Goal: Find specific page/section: Find specific page/section

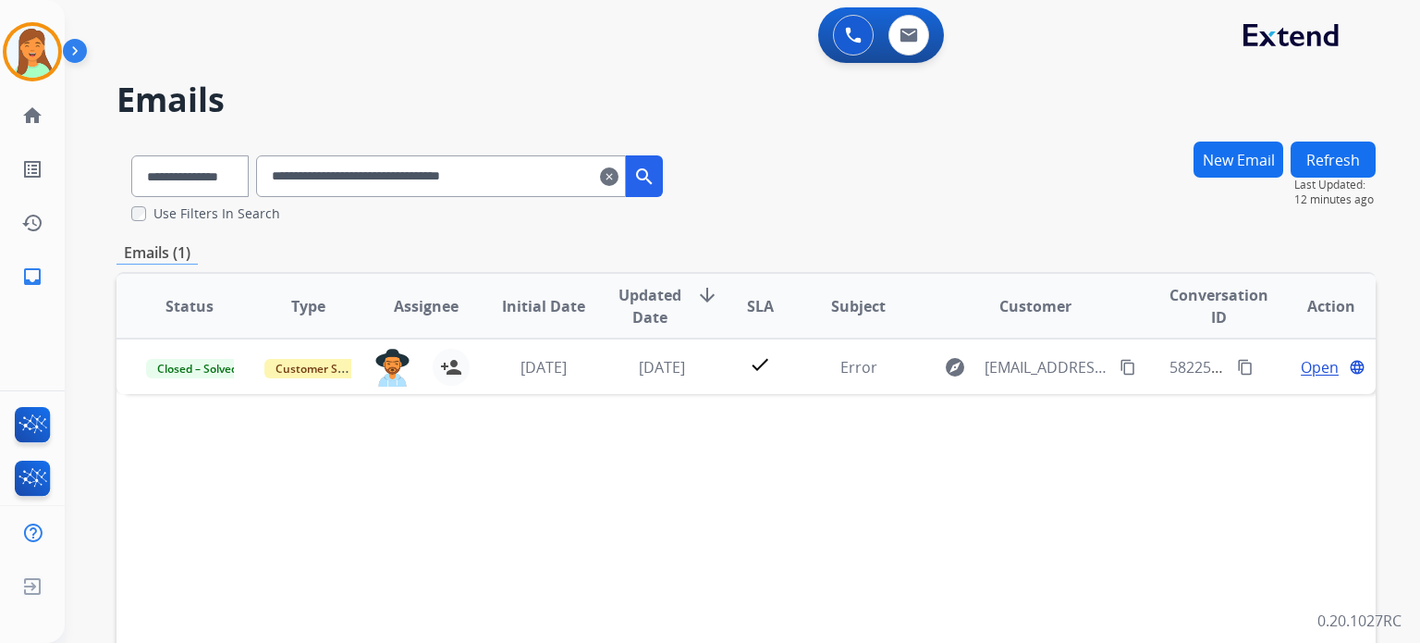
select select "**********"
click at [619, 172] on mat-icon "clear" at bounding box center [609, 177] width 18 height 22
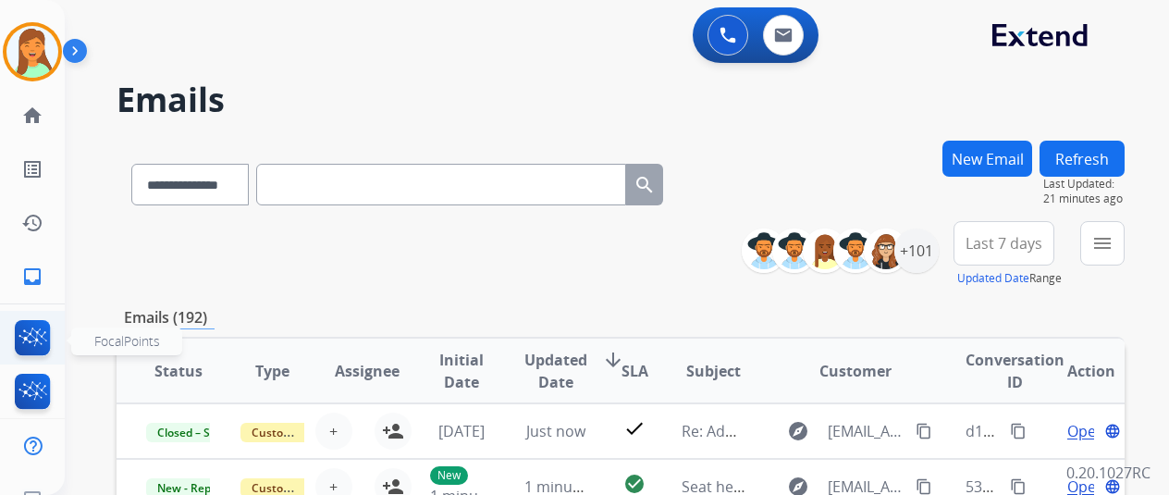
click at [31, 338] on img at bounding box center [32, 341] width 43 height 43
